Goal: Information Seeking & Learning: Learn about a topic

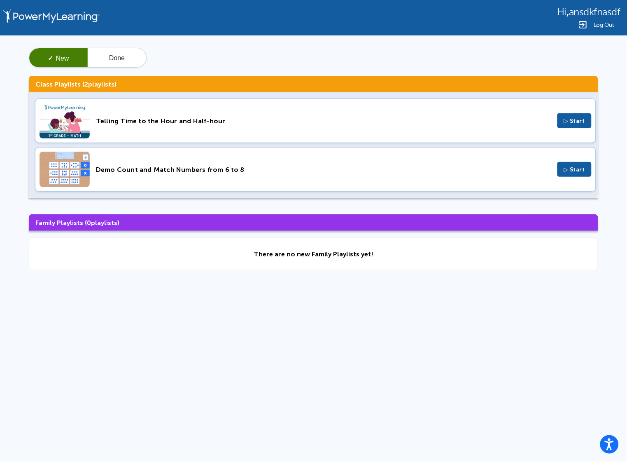
click at [178, 122] on div "Telling Time to the Hour and Half-hour" at bounding box center [323, 121] width 455 height 8
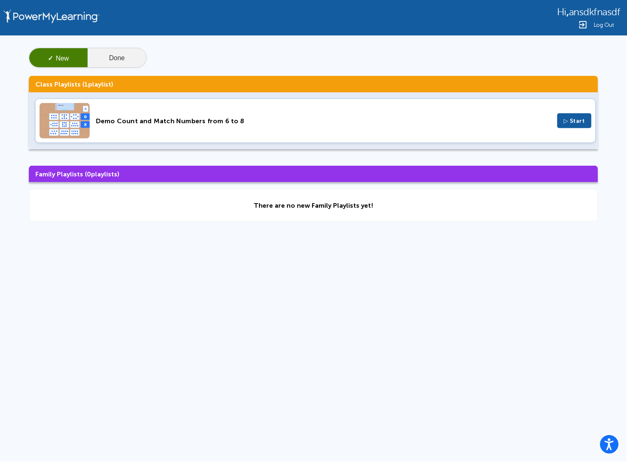
click at [119, 62] on button "Done" at bounding box center [117, 58] width 58 height 20
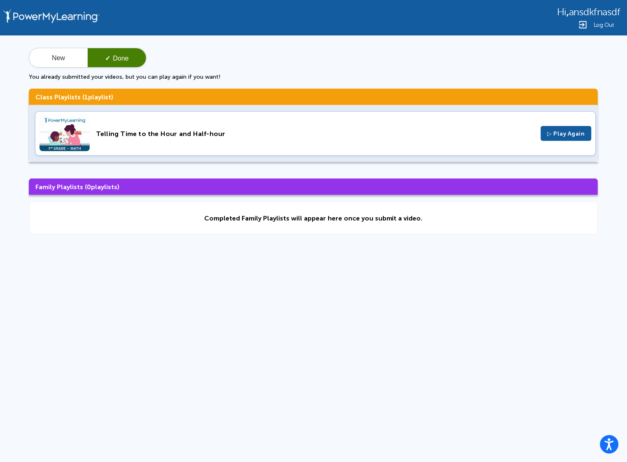
click at [156, 141] on div "Telling Time to the Hour and Half-hour ▷ Play Again" at bounding box center [315, 133] width 561 height 44
click at [53, 63] on button "New" at bounding box center [58, 58] width 58 height 20
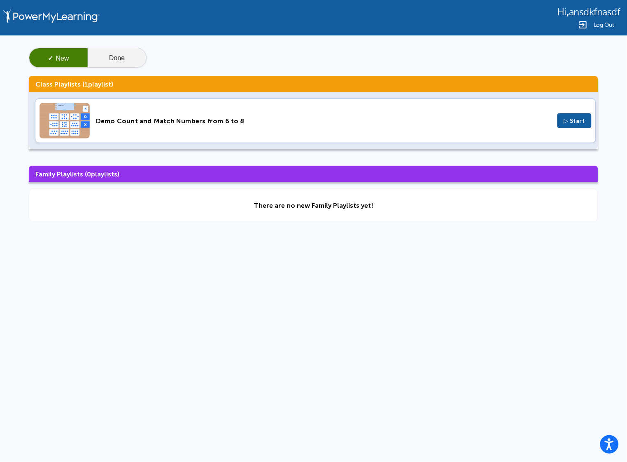
click at [124, 54] on button "Done" at bounding box center [117, 58] width 58 height 20
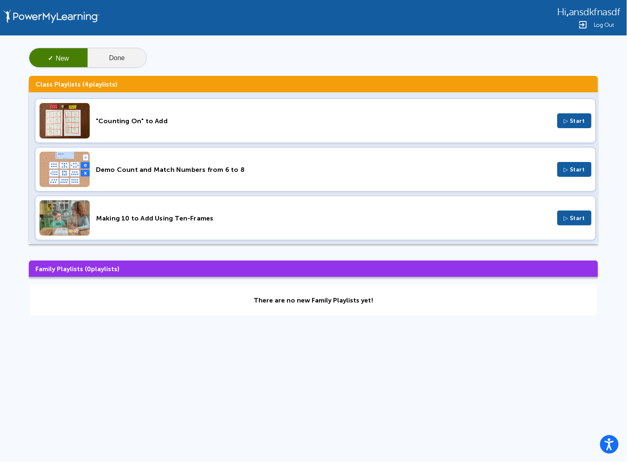
click at [114, 53] on button "Done" at bounding box center [117, 58] width 58 height 20
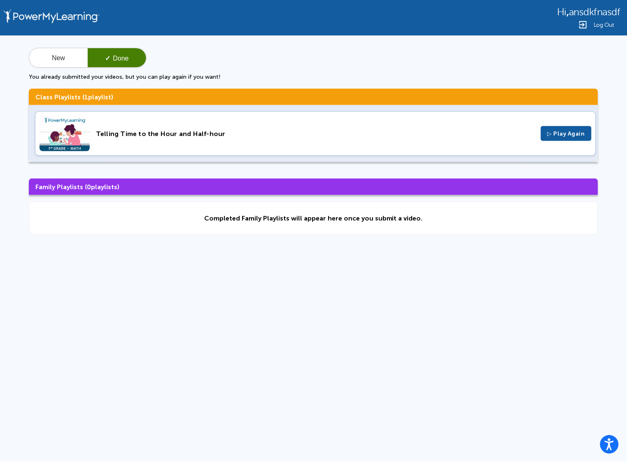
drag, startPoint x: 107, startPoint y: 128, endPoint x: 94, endPoint y: 128, distance: 12.4
click at [94, 128] on div "Telling Time to the Hour and Half-hour ▷ Play Again" at bounding box center [315, 133] width 561 height 44
click at [121, 53] on button "✓ Done" at bounding box center [117, 58] width 58 height 20
click at [268, 133] on div "Telling Time to the Hour and Half-hour" at bounding box center [315, 134] width 439 height 8
